Goal: Download file/media

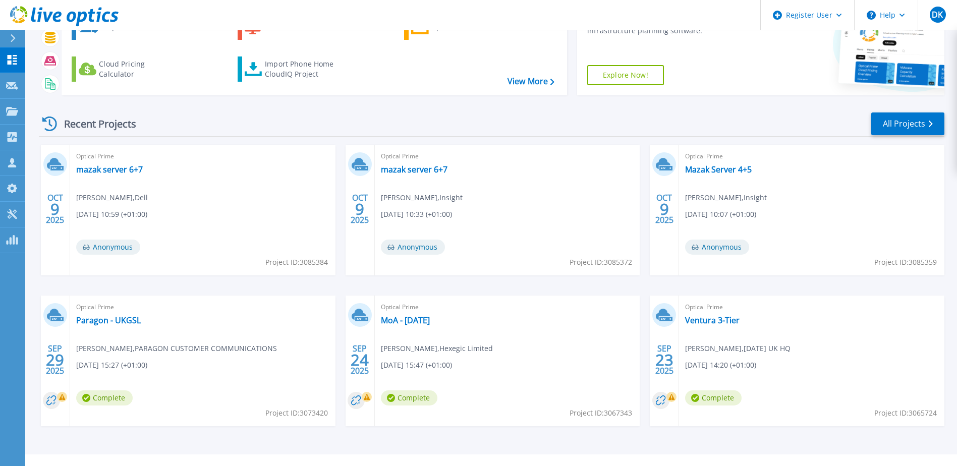
scroll to position [93, 0]
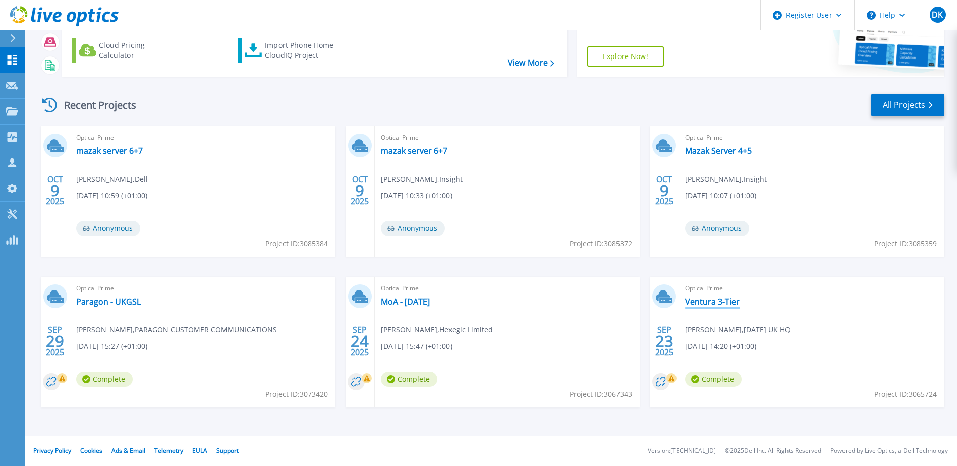
click at [707, 303] on link "Ventura 3-Tier" at bounding box center [712, 302] width 54 height 10
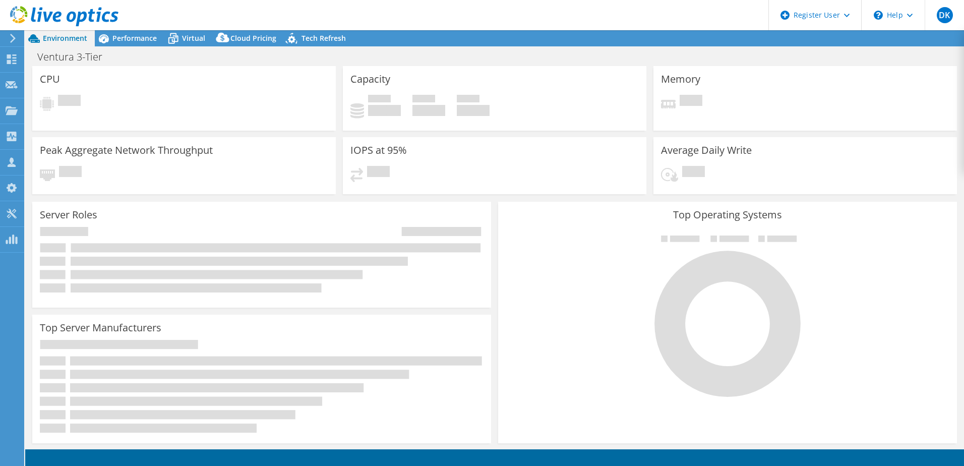
select select "EULondon"
select select "GBP"
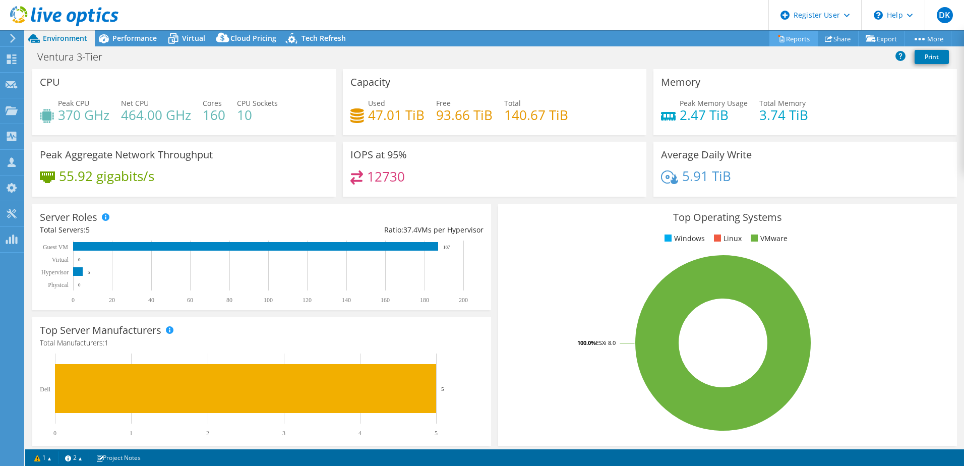
click at [790, 40] on link "Reports" at bounding box center [794, 39] width 48 height 16
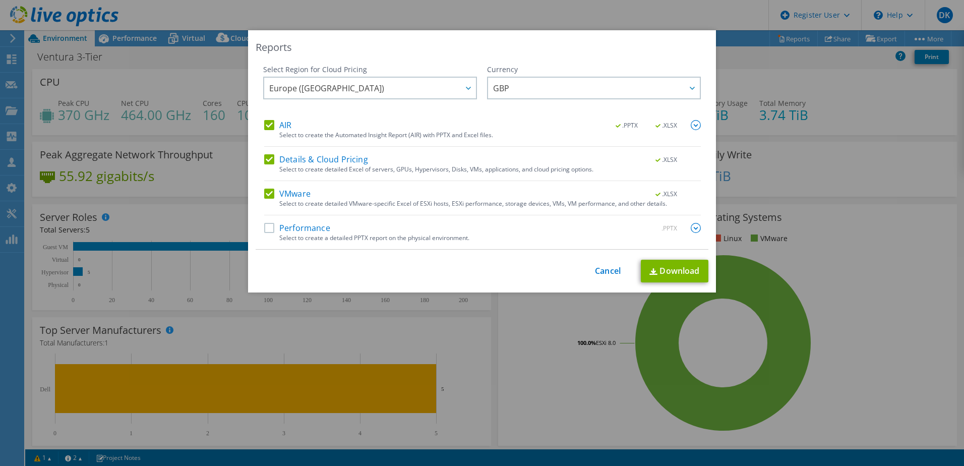
click at [316, 231] on label "Performance" at bounding box center [297, 228] width 66 height 10
click at [0, 0] on input "Performance" at bounding box center [0, 0] width 0 height 0
click at [676, 276] on link "Download" at bounding box center [675, 271] width 68 height 23
